Goal: Use online tool/utility: Utilize a website feature to perform a specific function

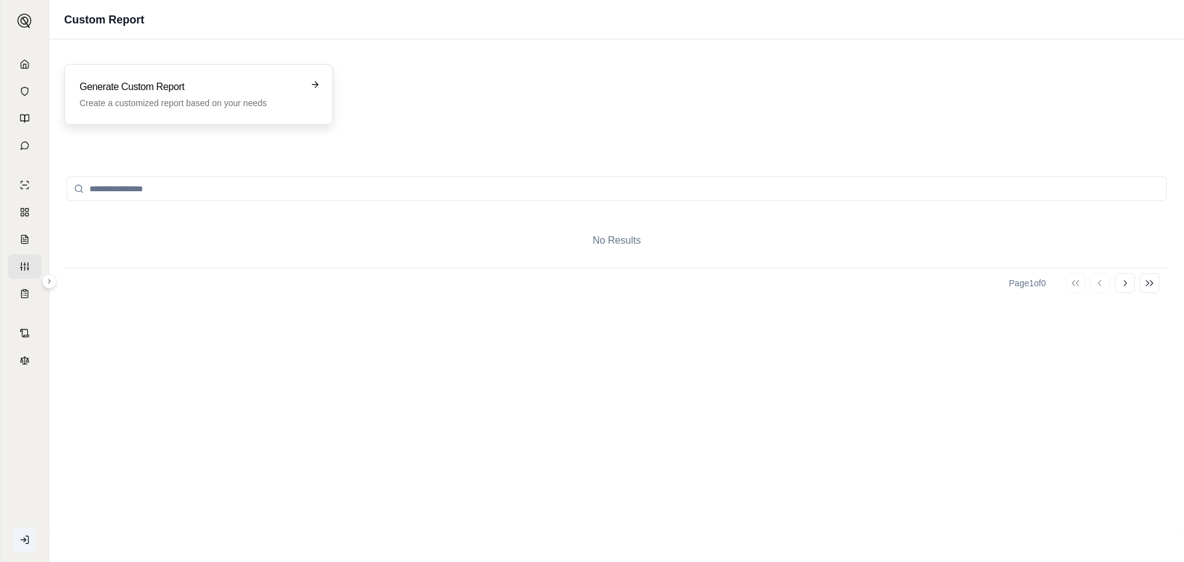
click at [281, 85] on h3 "Generate Custom Report" at bounding box center [190, 87] width 221 height 15
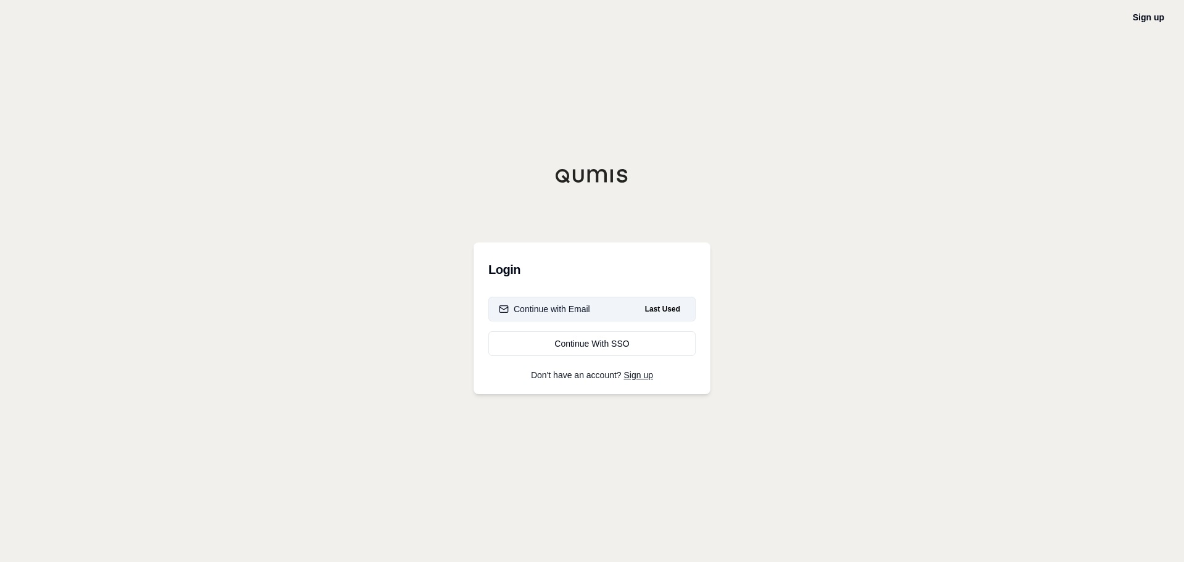
click at [589, 315] on button "Continue with Email Last Used" at bounding box center [591, 309] width 207 height 25
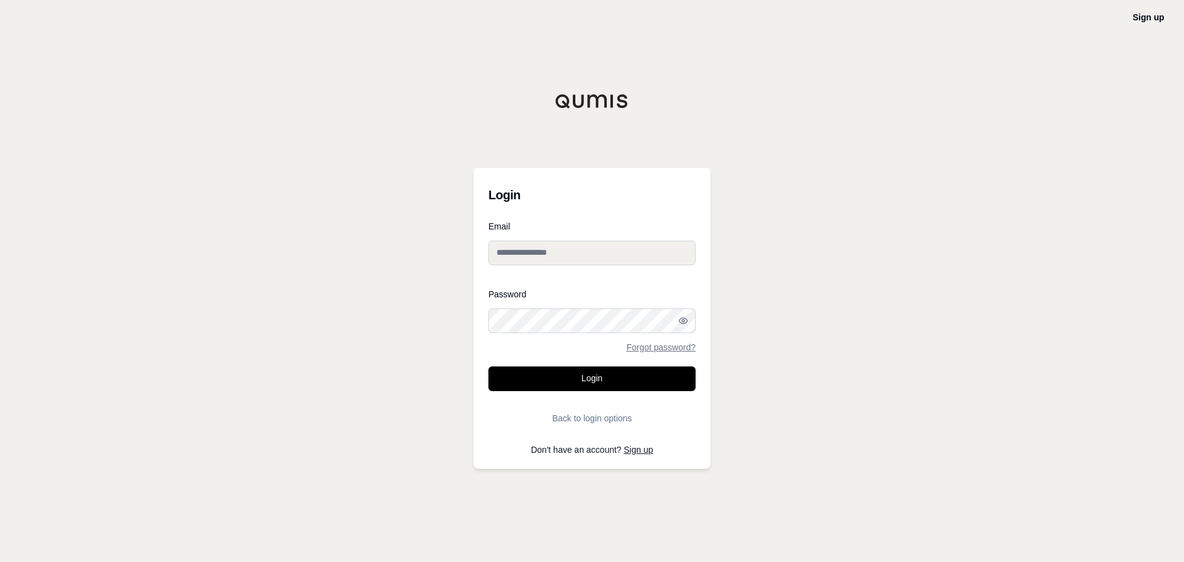
click at [546, 250] on input "Email" at bounding box center [591, 253] width 207 height 25
type input "**********"
click at [564, 336] on div "Password Forgot password?" at bounding box center [591, 321] width 207 height 62
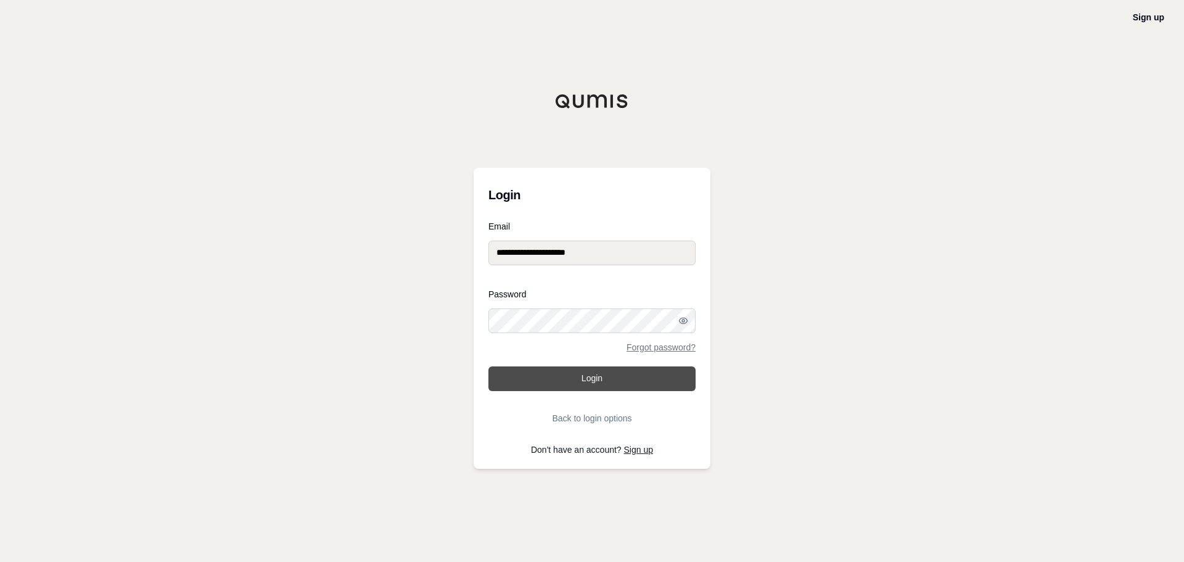
click at [569, 376] on button "Login" at bounding box center [591, 378] width 207 height 25
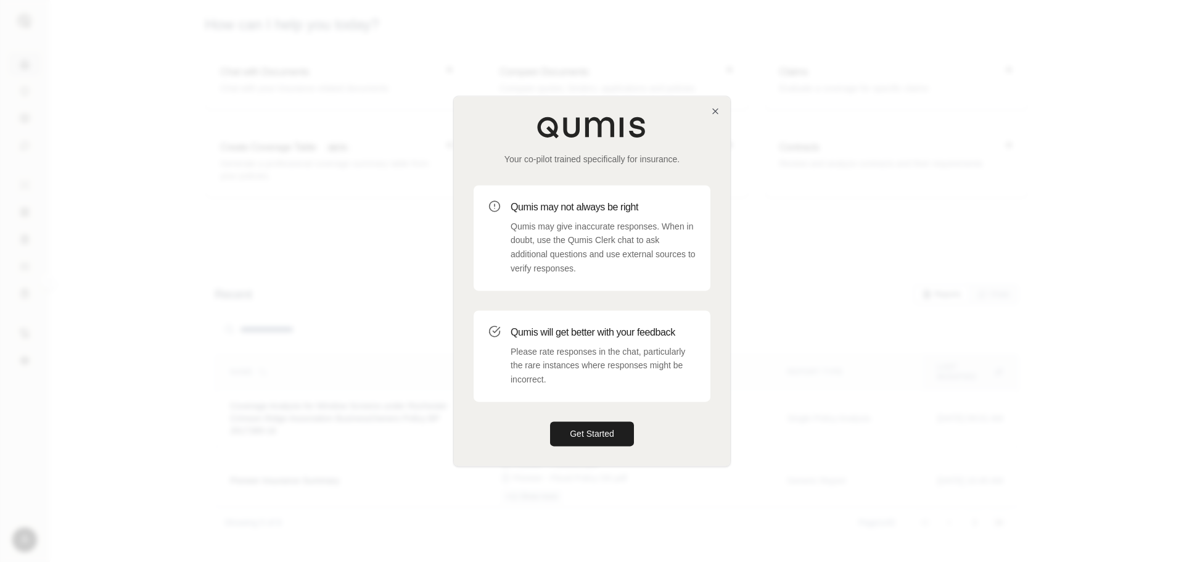
click at [1137, 109] on div at bounding box center [592, 281] width 1184 height 562
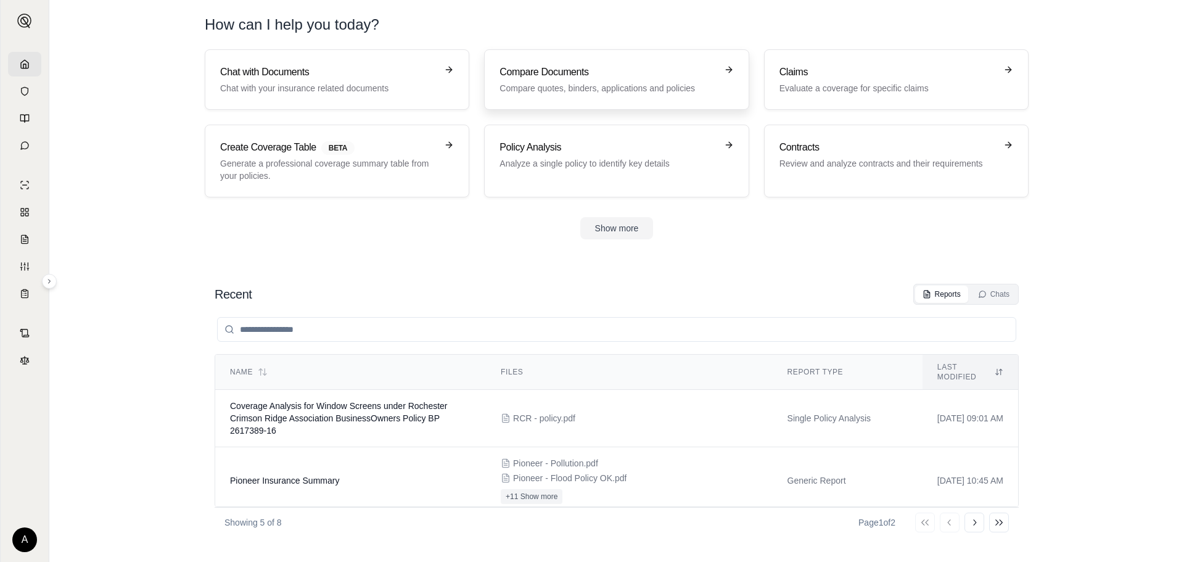
click at [631, 82] on p "Compare quotes, binders, applications and policies" at bounding box center [608, 88] width 216 height 12
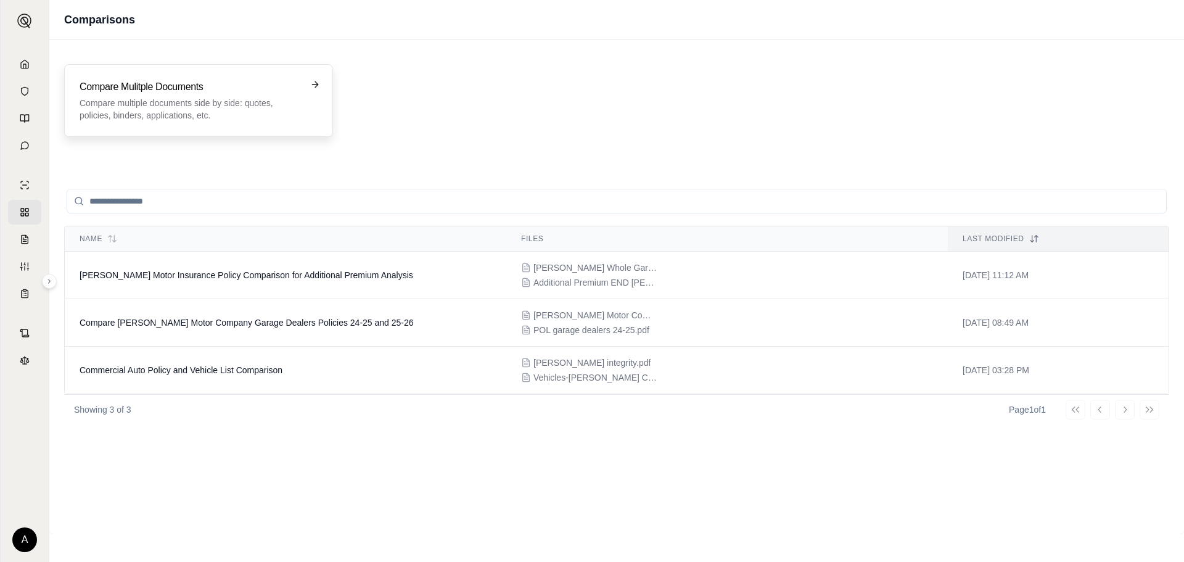
click at [189, 103] on p "Compare multiple documents side by side: quotes, policies, binders, application…" at bounding box center [190, 109] width 221 height 25
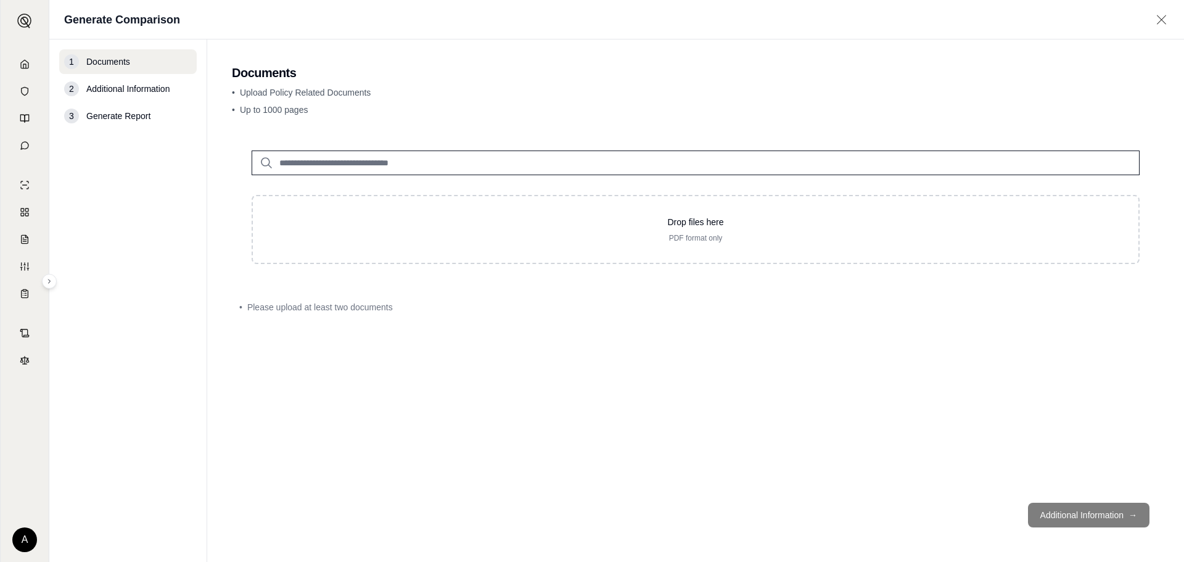
drag, startPoint x: 1014, startPoint y: 112, endPoint x: 1007, endPoint y: 111, distance: 6.9
click at [1014, 112] on p "• Up to 1000 pages" at bounding box center [696, 110] width 928 height 12
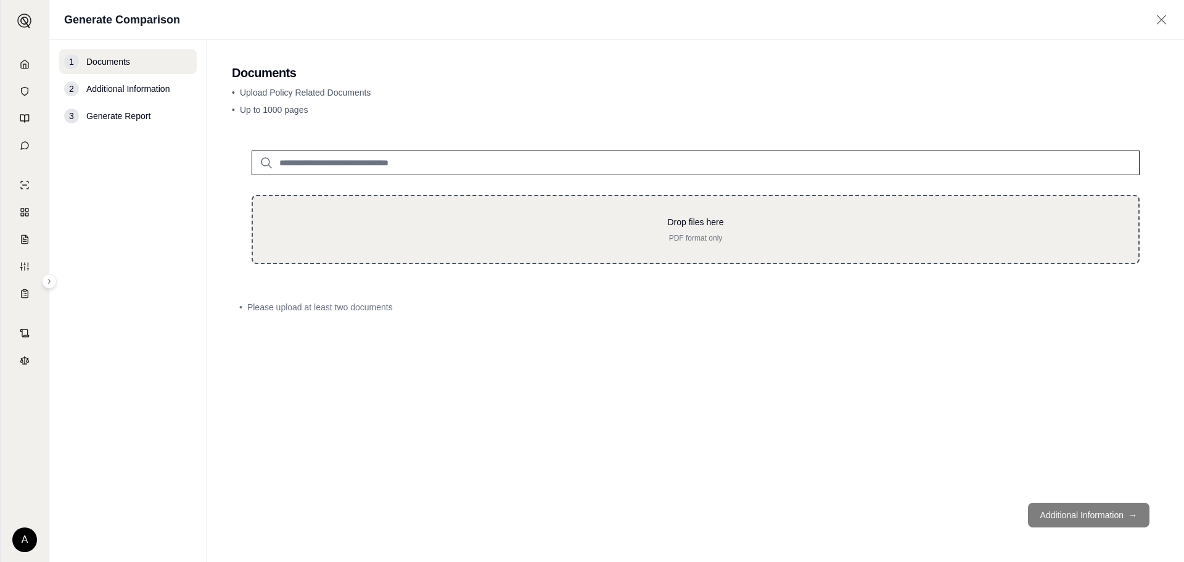
click at [547, 232] on div "Drop files here PDF format only" at bounding box center [696, 229] width 846 height 27
type input "**********"
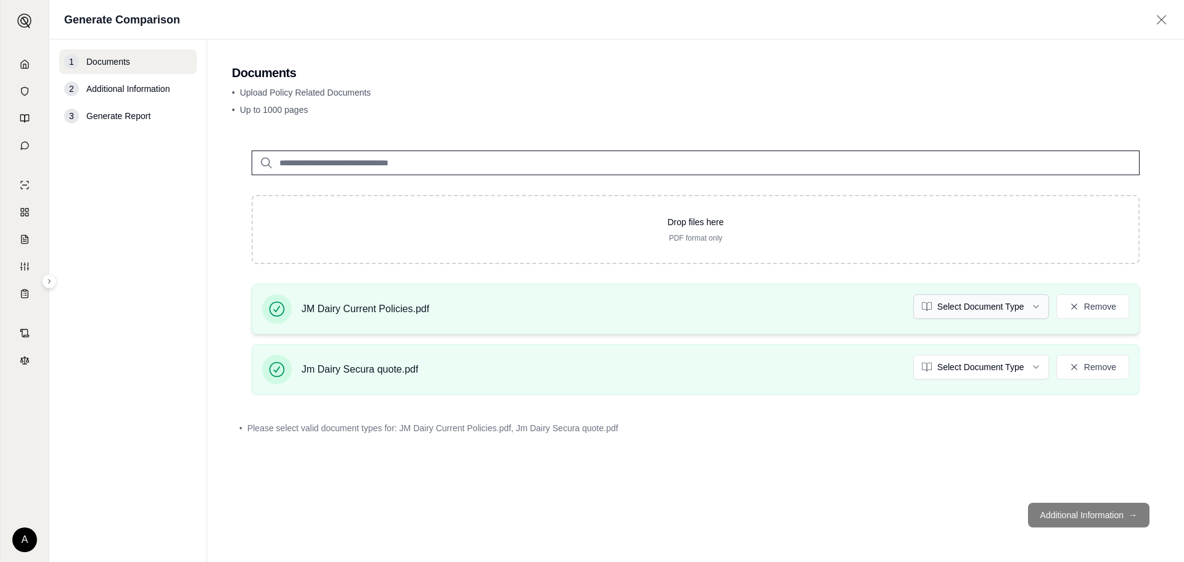
click at [954, 299] on html "A Generate Comparison 1 Documents 2 Additional Information 3 Generate Report Do…" at bounding box center [592, 281] width 1184 height 562
click at [961, 371] on html "A Generate Comparison 1 Documents 2 Additional Information 3 Generate Report Do…" at bounding box center [592, 281] width 1184 height 562
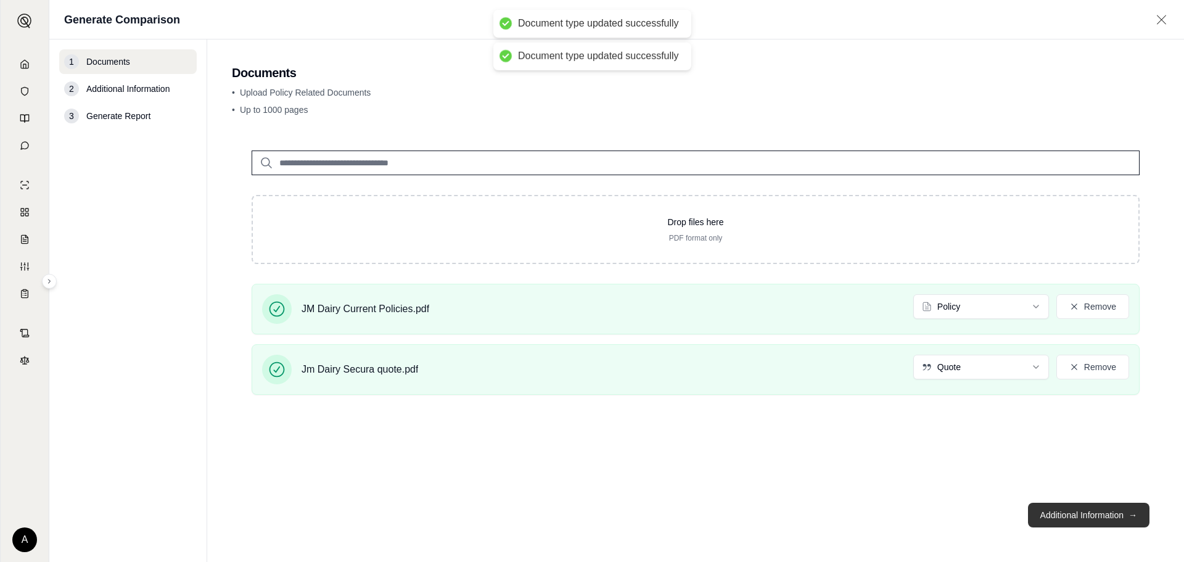
click at [1078, 508] on button "Additional Information →" at bounding box center [1089, 515] width 122 height 25
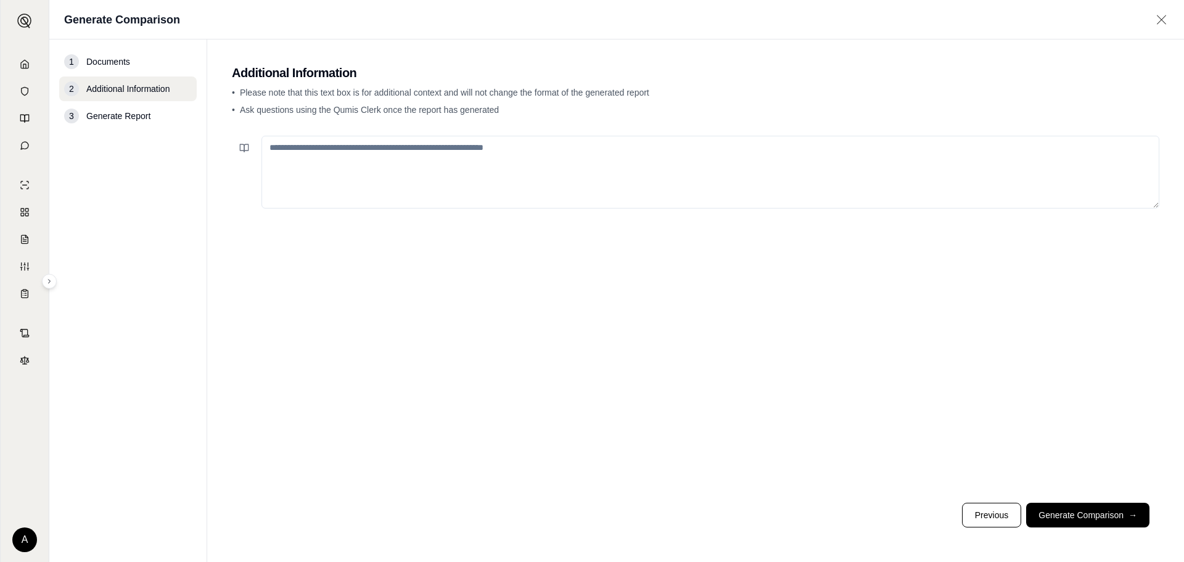
click at [324, 199] on textarea at bounding box center [711, 172] width 898 height 73
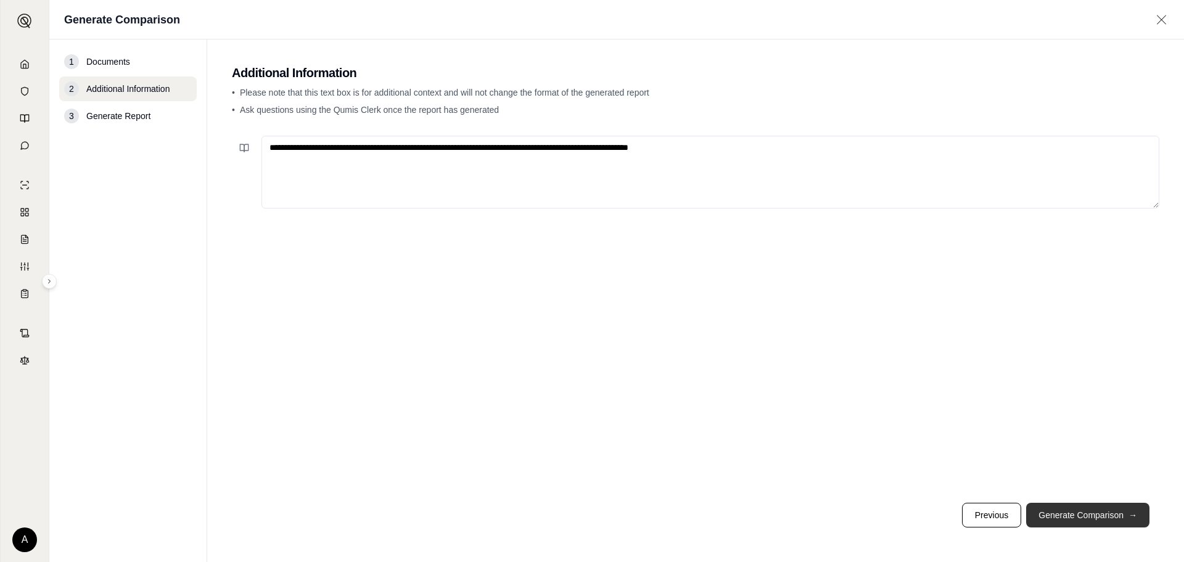
type textarea "**********"
click at [1109, 514] on button "Generate Comparison →" at bounding box center [1087, 515] width 123 height 25
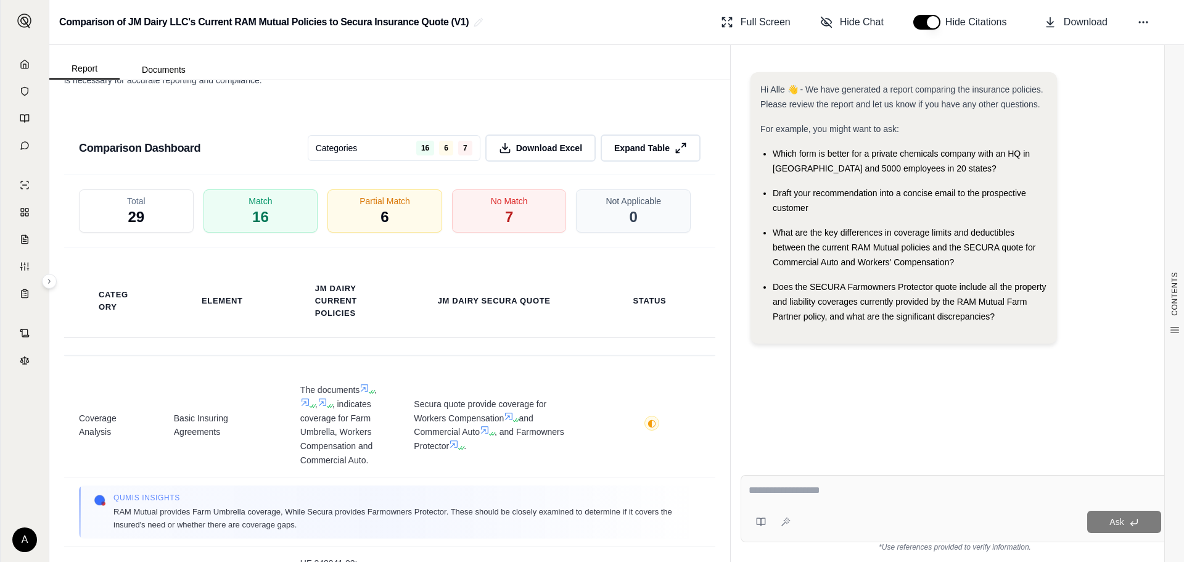
scroll to position [2029, 0]
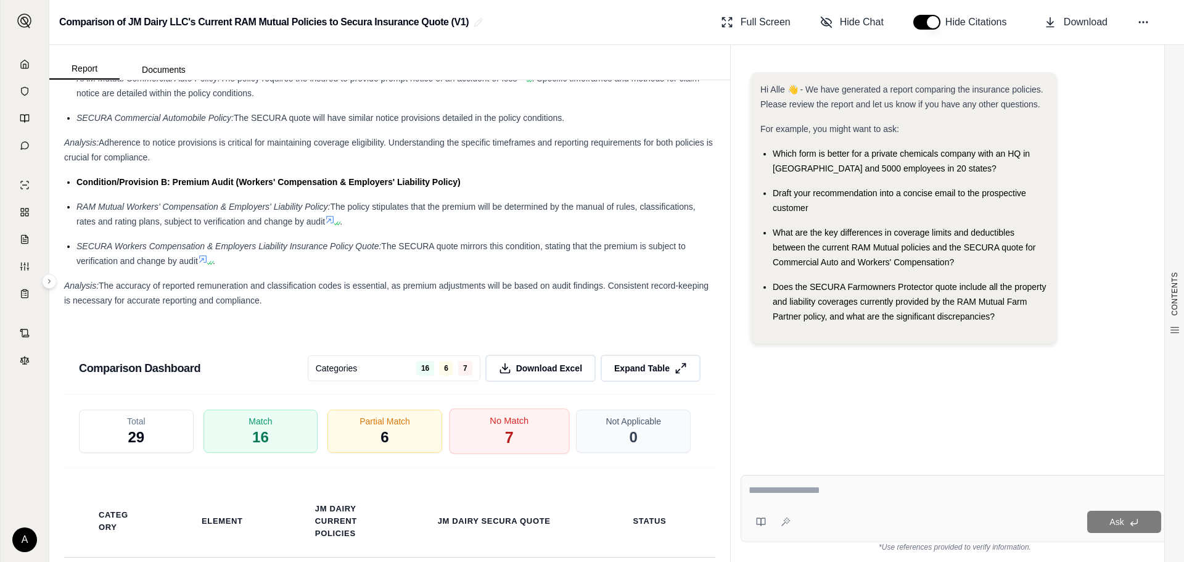
click at [513, 446] on div "No Match 7" at bounding box center [509, 431] width 120 height 46
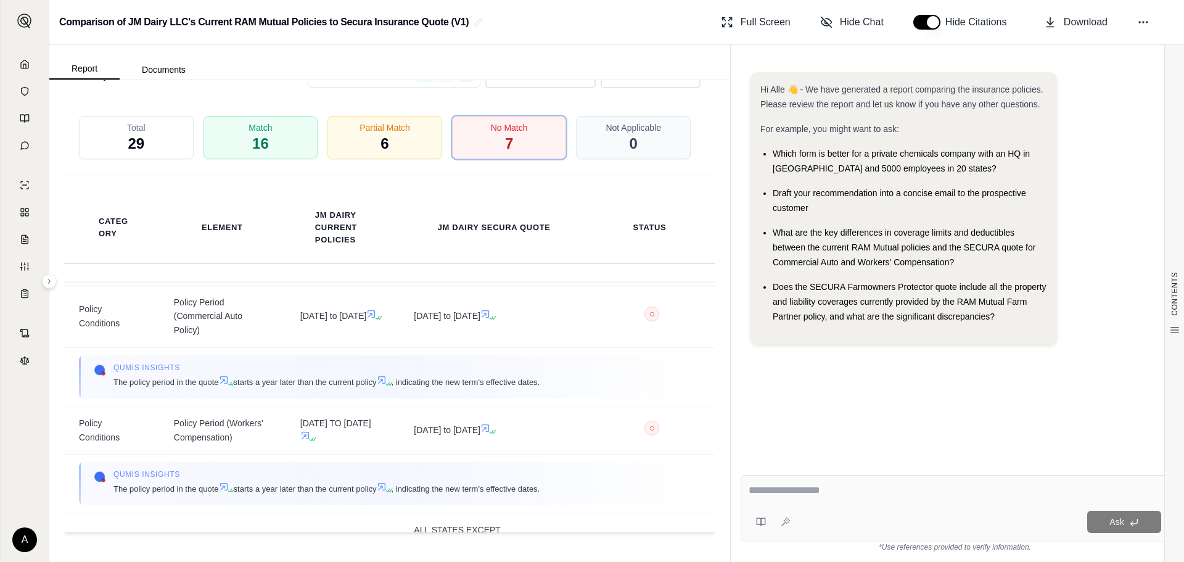
scroll to position [0, 0]
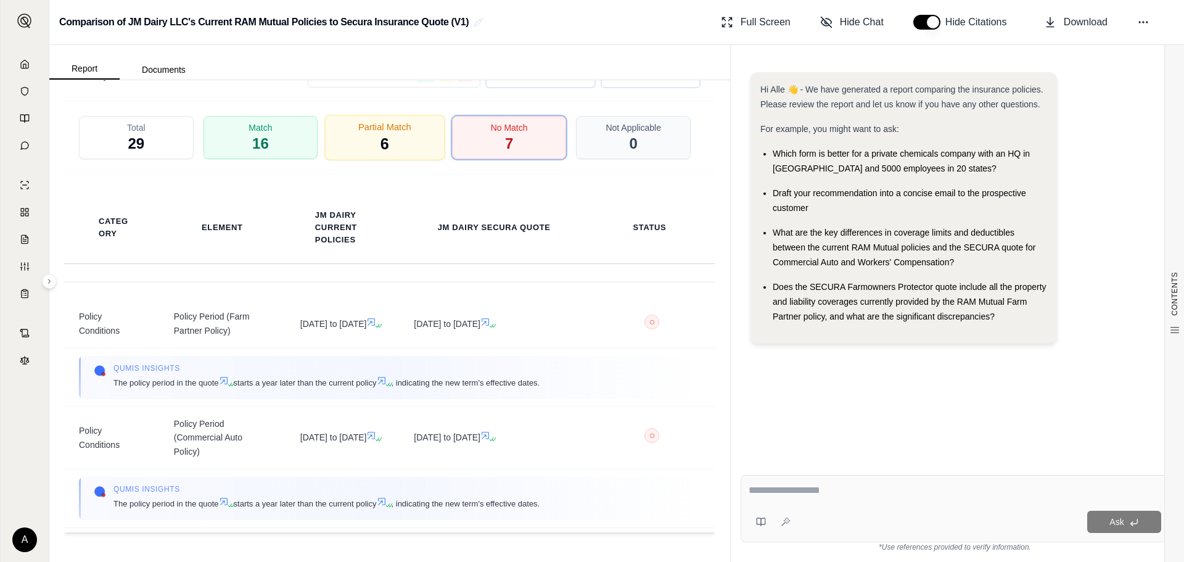
click at [374, 142] on div "Partial Match 6" at bounding box center [385, 138] width 120 height 46
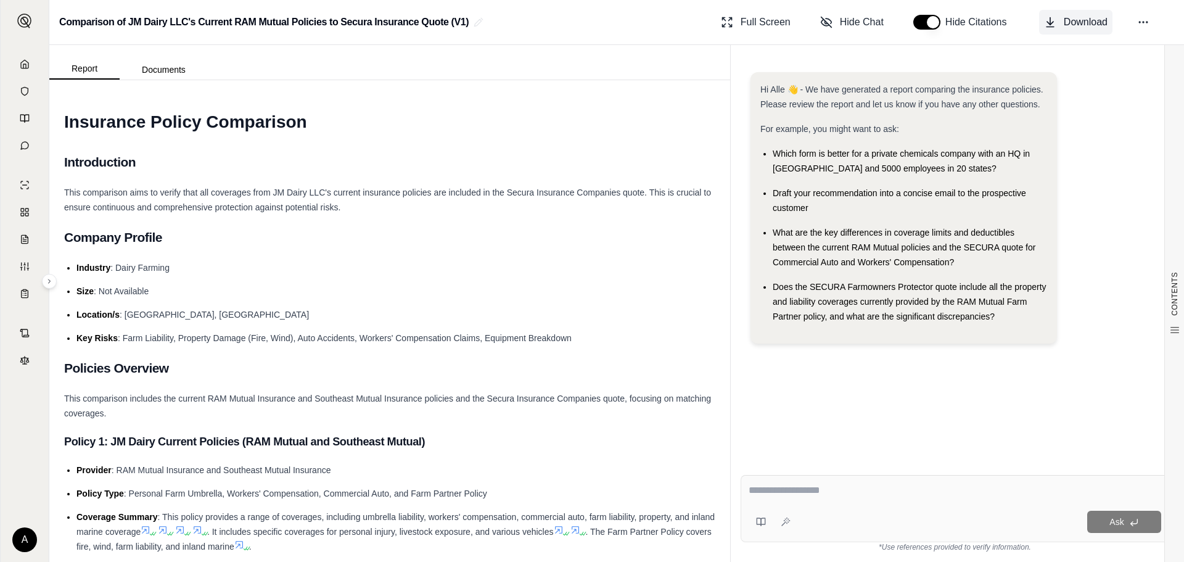
click at [1071, 10] on button "Download" at bounding box center [1075, 22] width 73 height 25
